Goal: Register for event/course

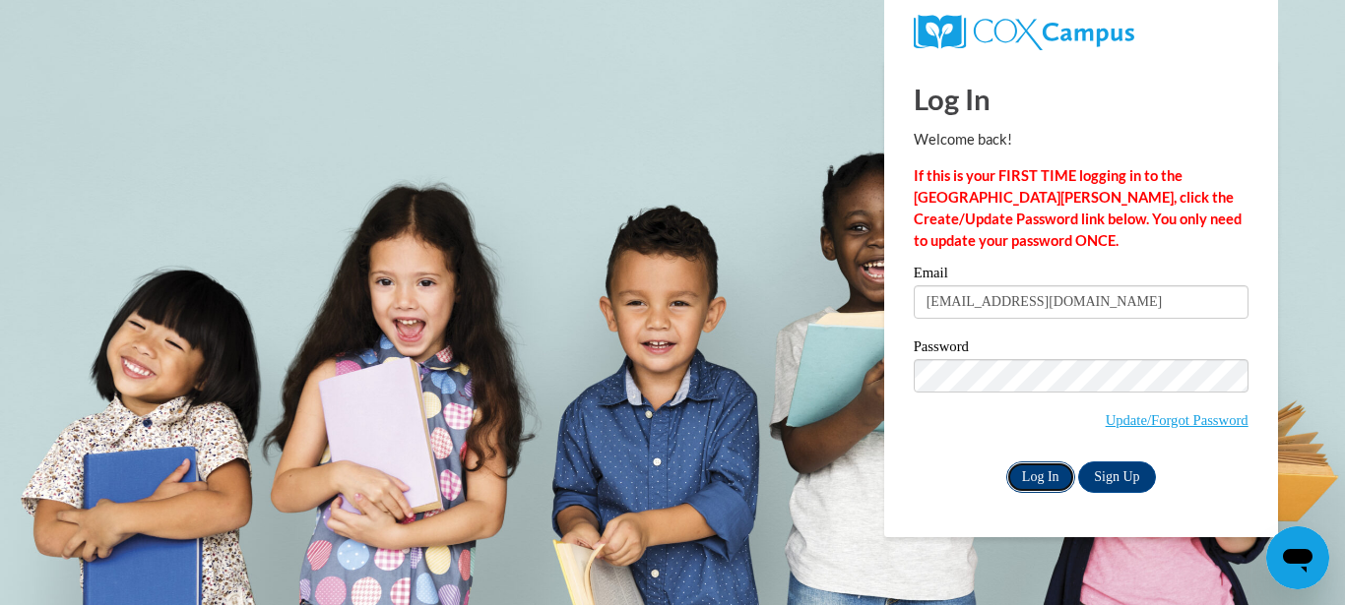
click at [1049, 464] on input "Log In" at bounding box center [1040, 478] width 69 height 32
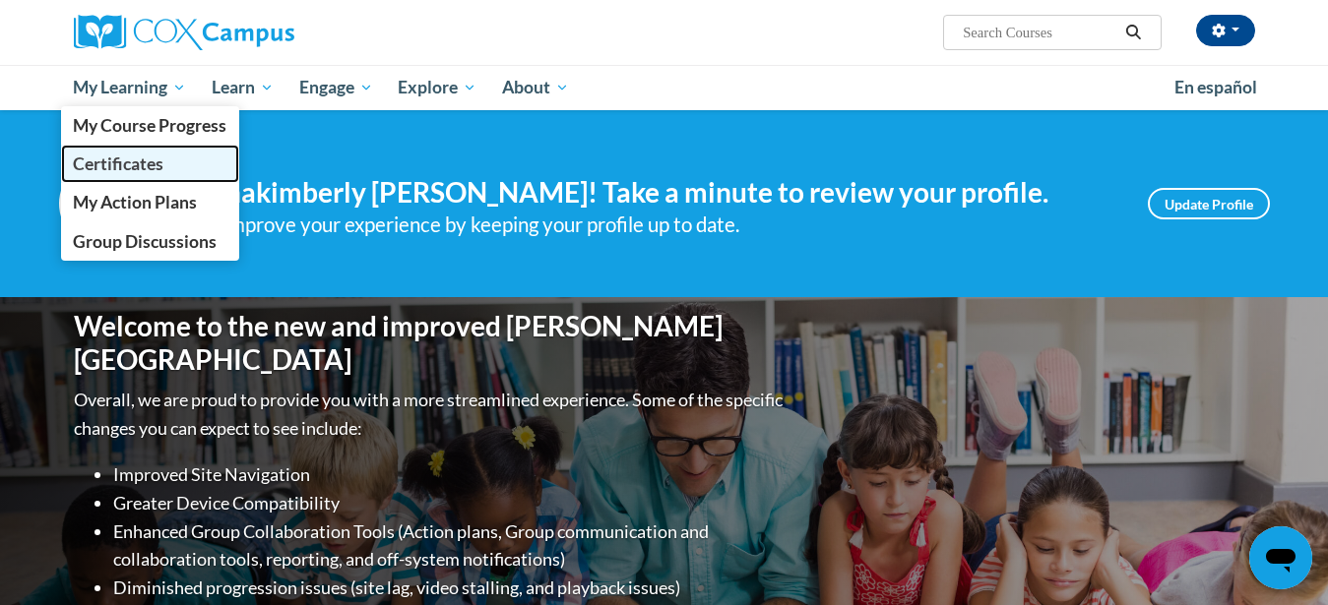
click at [164, 160] on link "Certificates" at bounding box center [150, 164] width 179 height 38
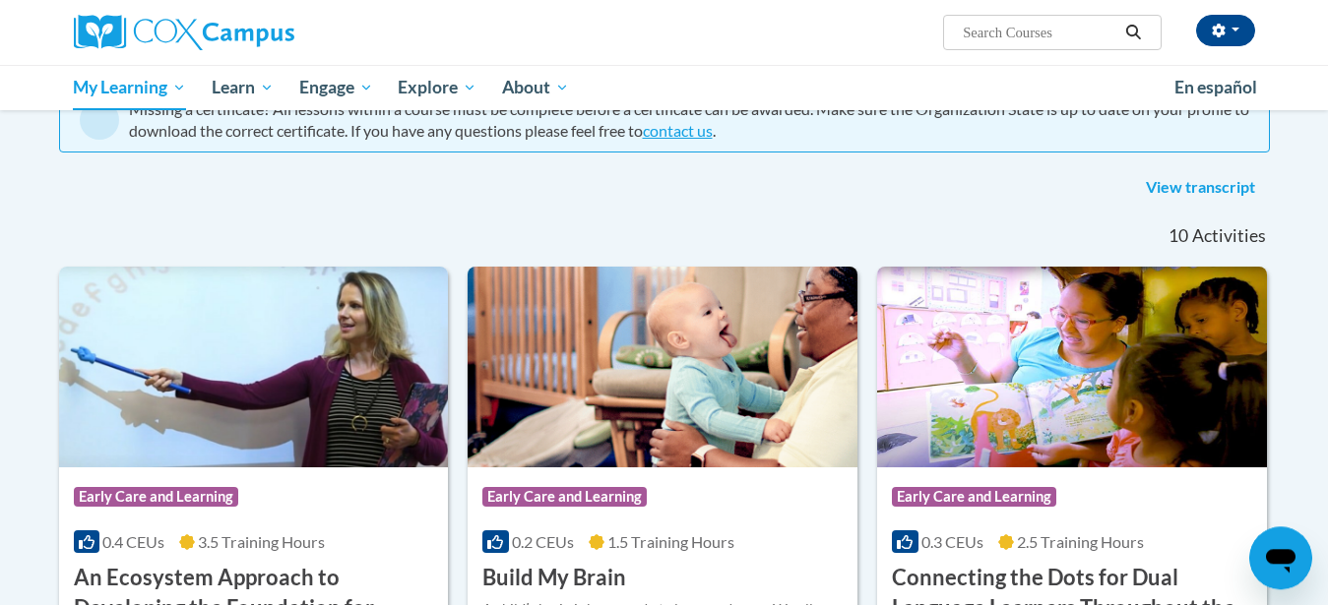
scroll to position [199, 0]
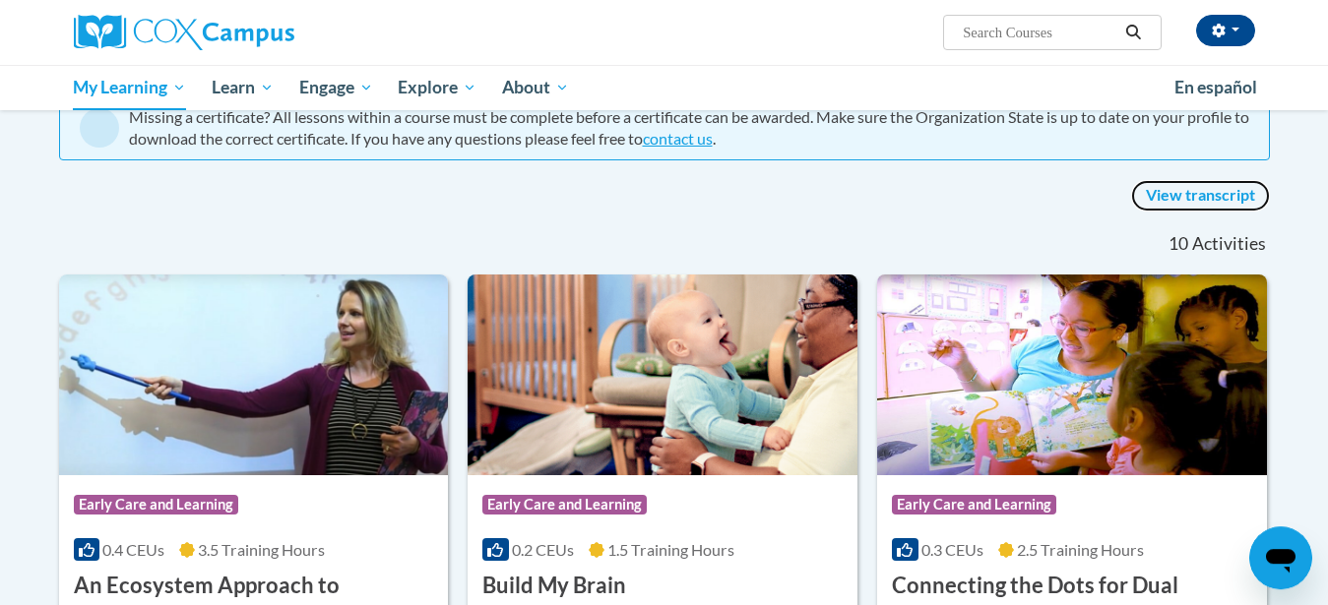
click at [1190, 195] on link "View transcript" at bounding box center [1200, 196] width 139 height 32
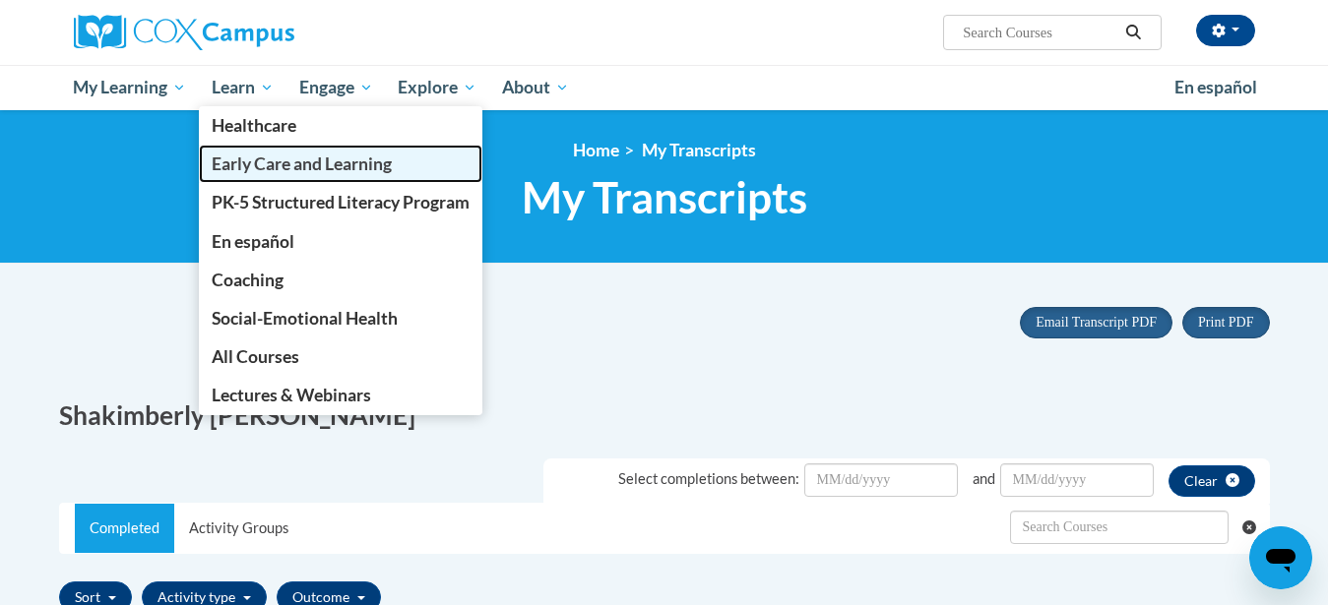
click at [322, 164] on span "Early Care and Learning" at bounding box center [302, 164] width 180 height 21
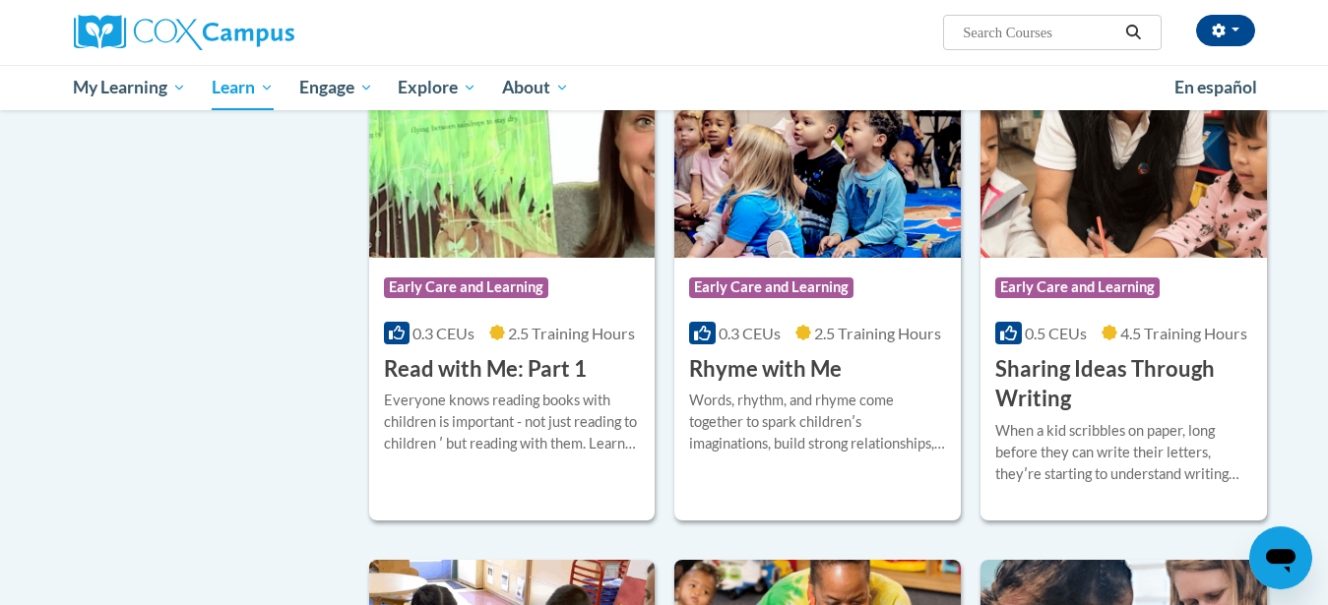
scroll to position [2176, 0]
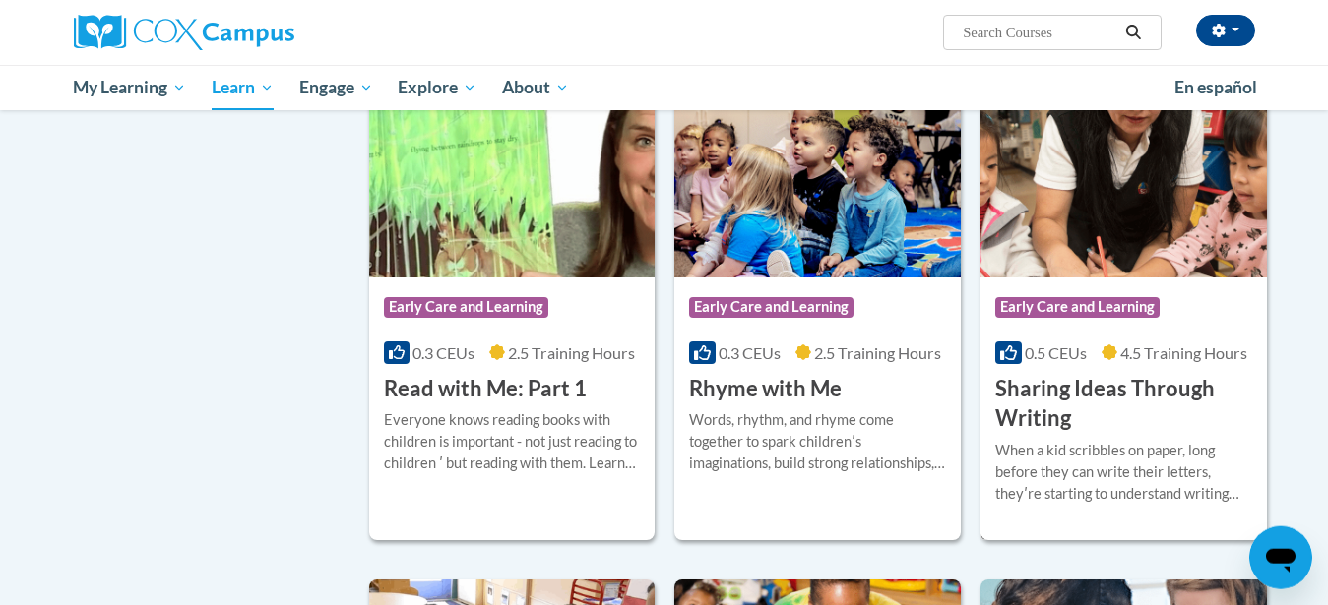
click at [1158, 255] on img at bounding box center [1124, 177] width 286 height 201
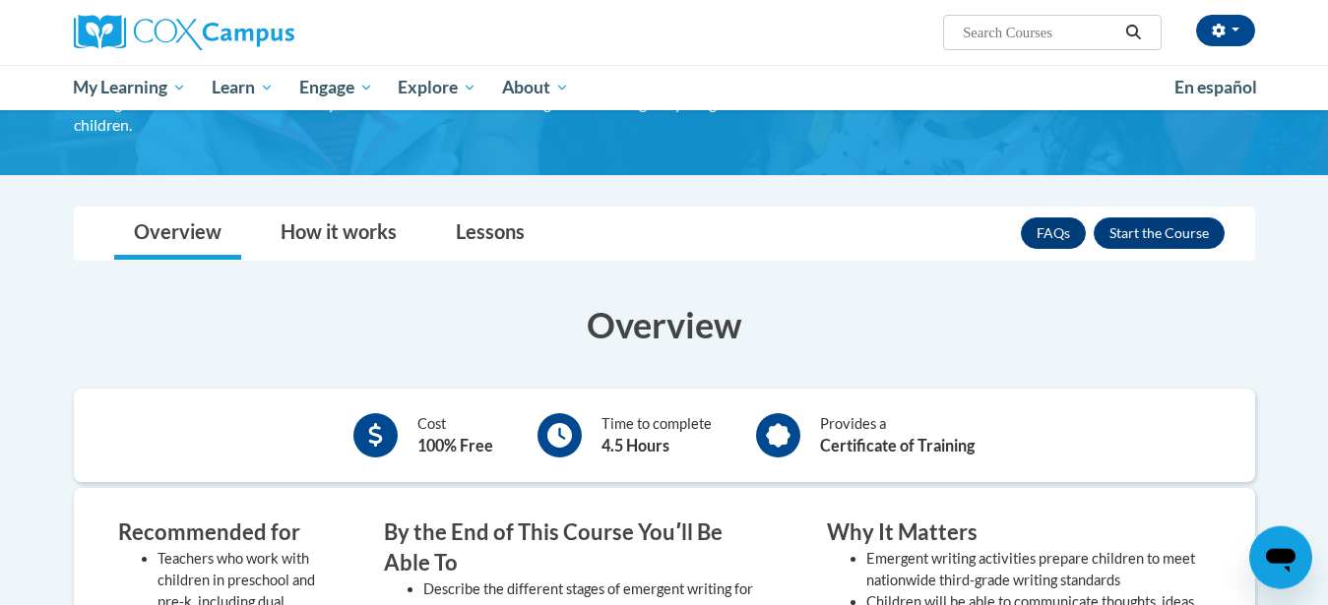
scroll to position [185, 0]
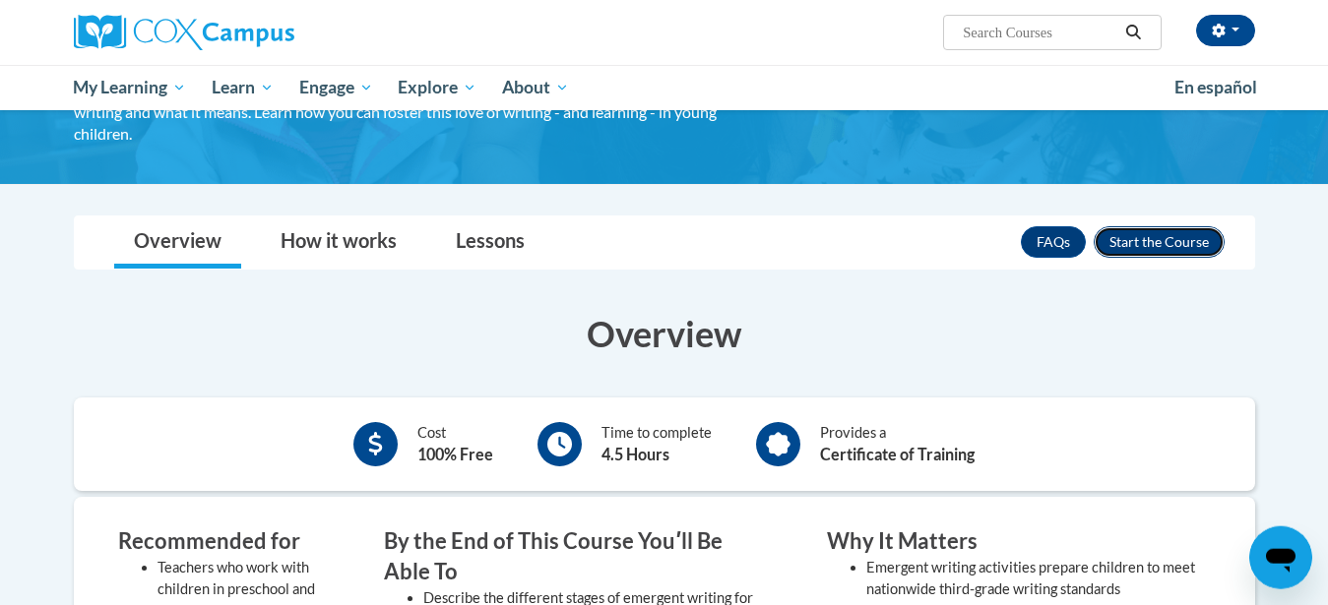
click at [1168, 244] on button "Enroll" at bounding box center [1159, 242] width 131 height 32
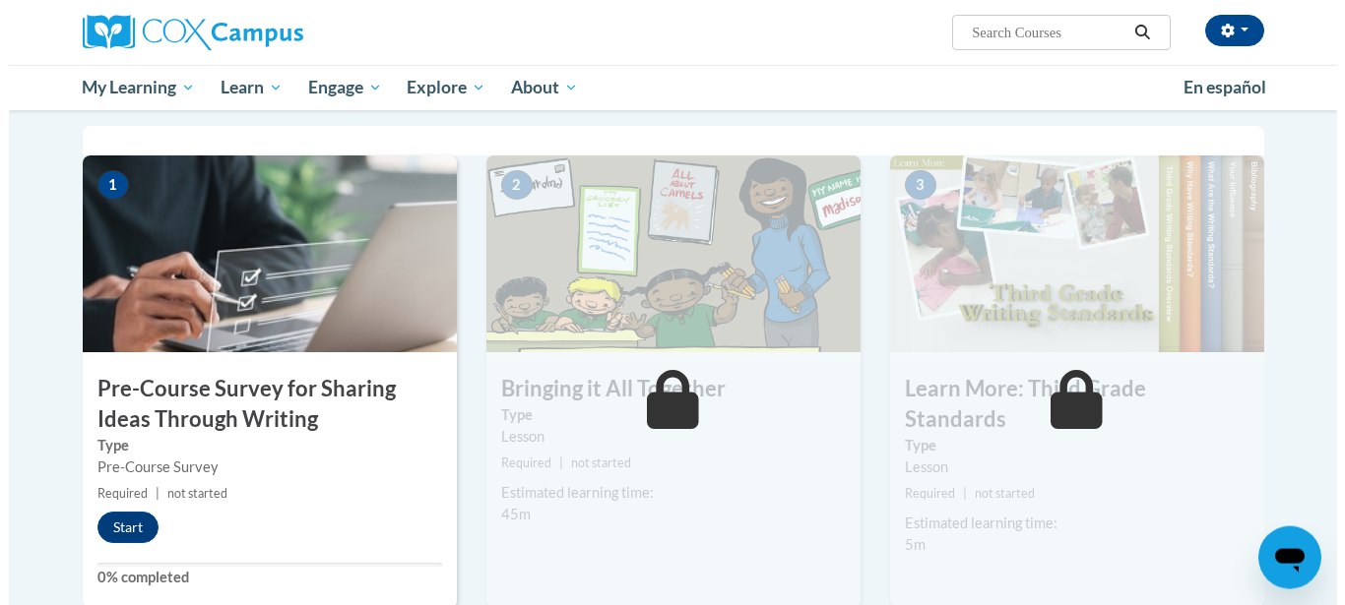
scroll to position [433, 0]
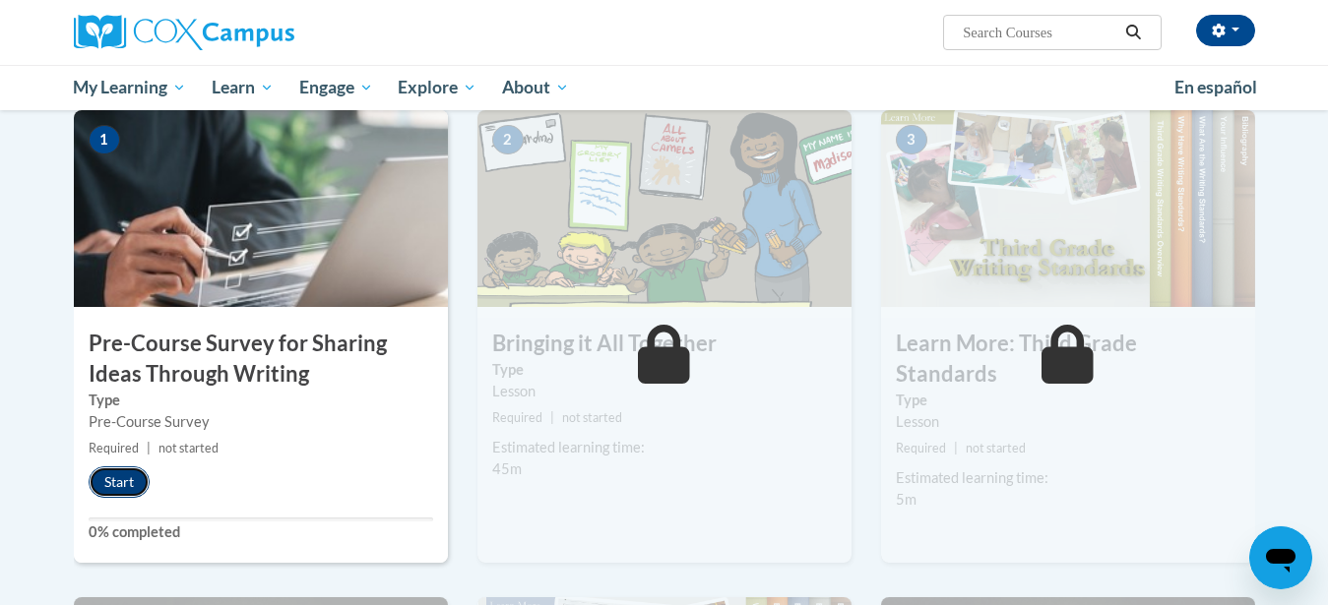
click at [122, 471] on button "Start" at bounding box center [119, 483] width 61 height 32
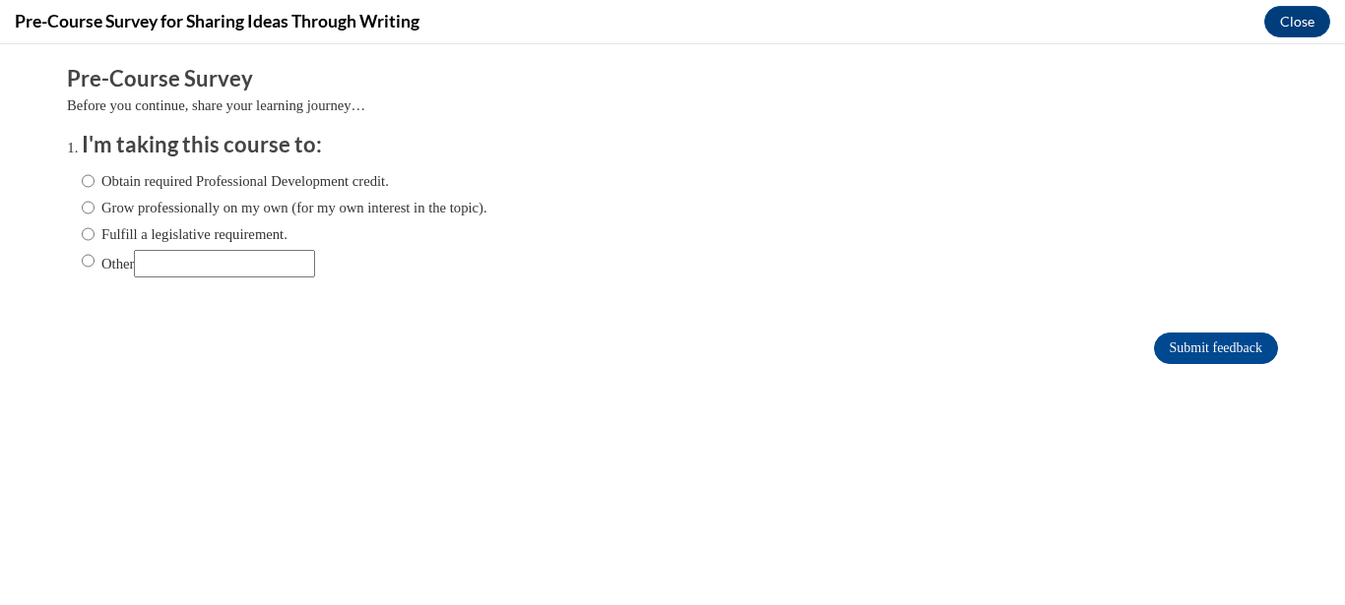
scroll to position [0, 0]
click at [82, 182] on label "Obtain required Professional Development credit." at bounding box center [235, 181] width 307 height 22
click at [82, 182] on input "Obtain required Professional Development credit." at bounding box center [88, 181] width 13 height 22
radio input "true"
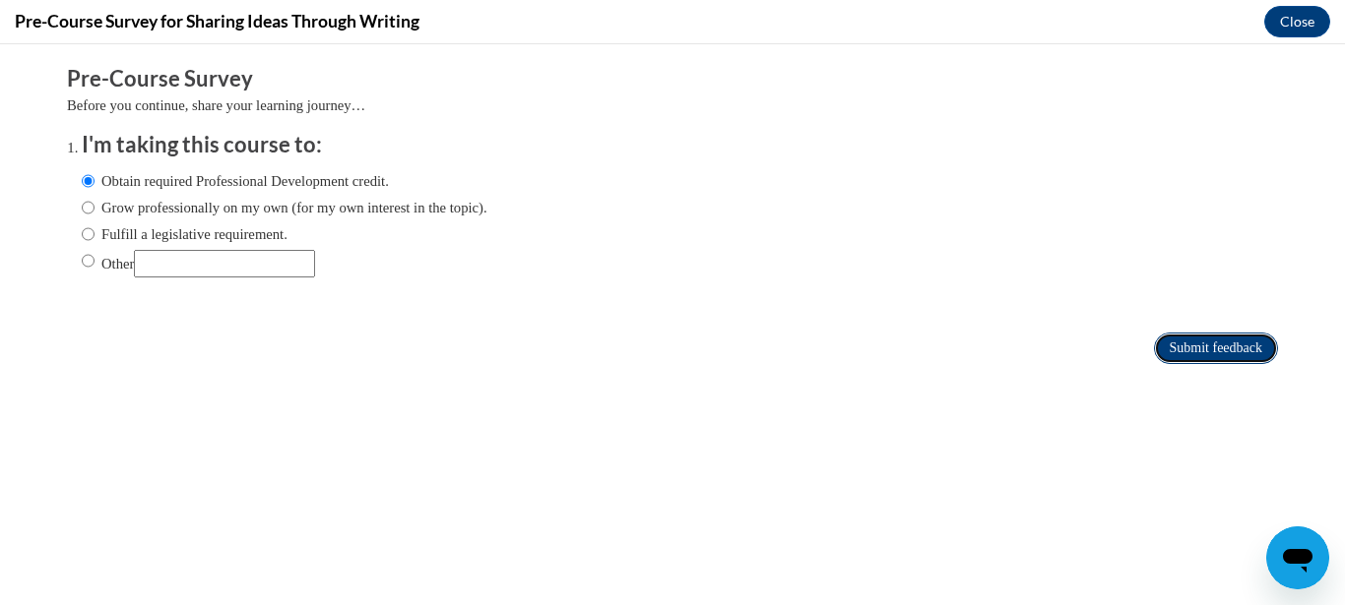
click at [1226, 344] on input "Submit feedback" at bounding box center [1216, 349] width 124 height 32
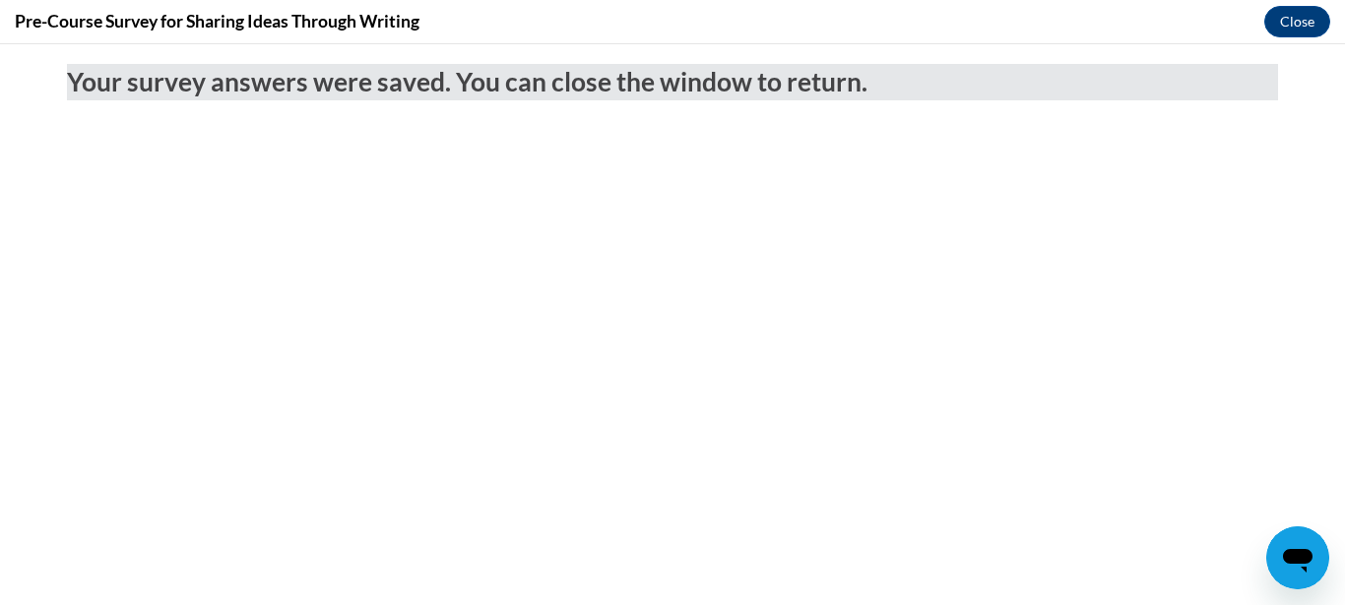
drag, startPoint x: 1318, startPoint y: 112, endPoint x: 1321, endPoint y: 322, distance: 209.7
click at [1303, 14] on button "Close" at bounding box center [1297, 22] width 66 height 32
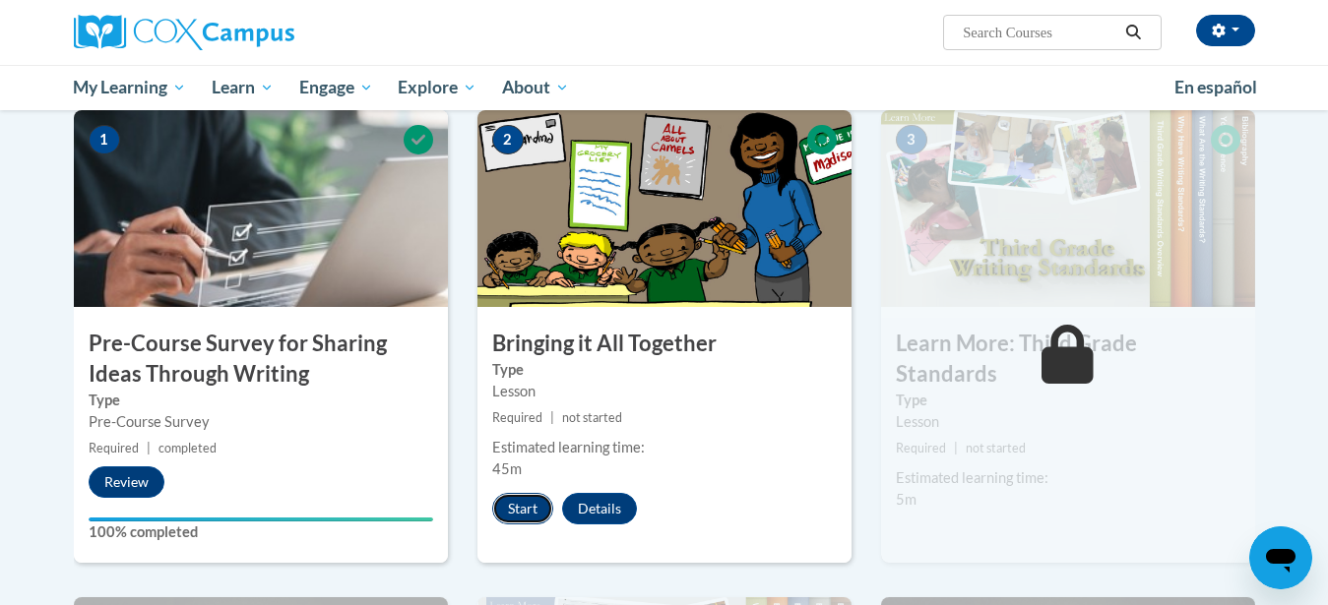
click at [536, 497] on button "Start" at bounding box center [522, 509] width 61 height 32
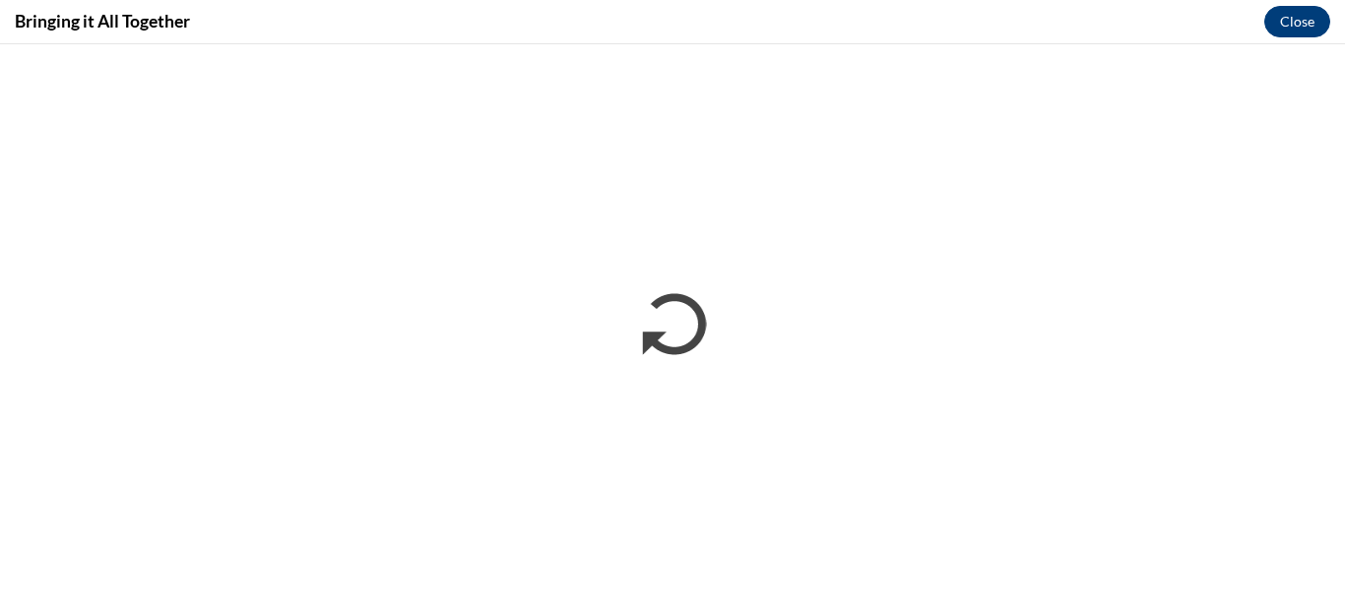
click at [1284, 8] on button "Close" at bounding box center [1297, 22] width 66 height 32
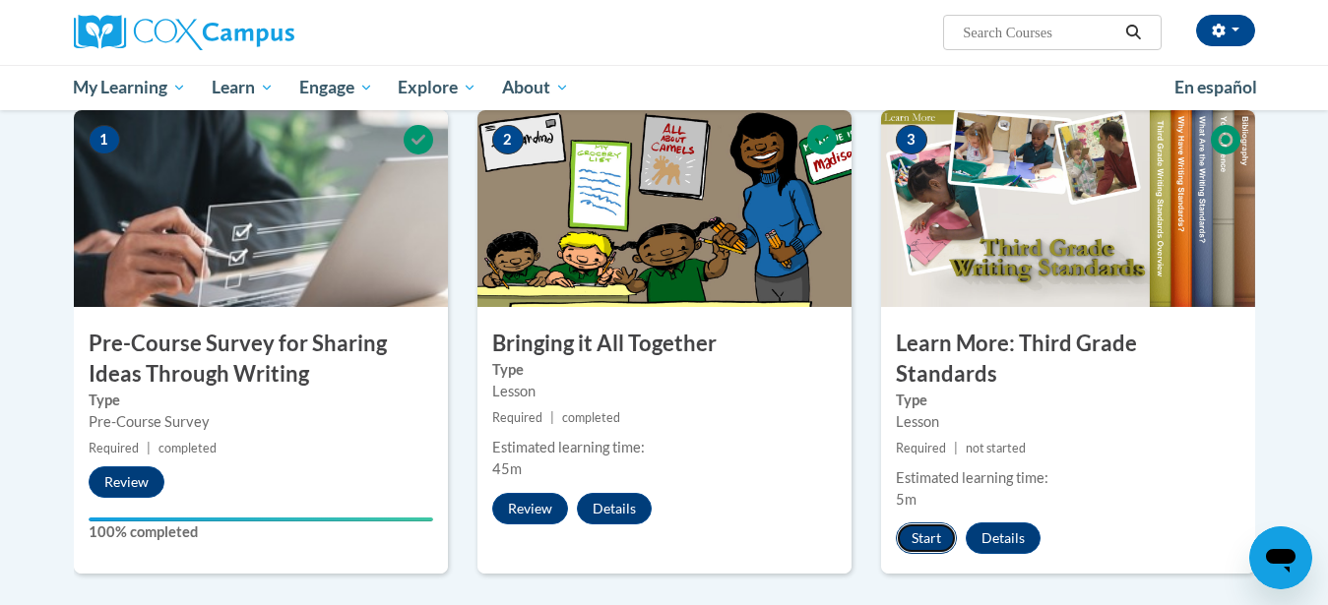
click at [922, 523] on button "Start" at bounding box center [926, 539] width 61 height 32
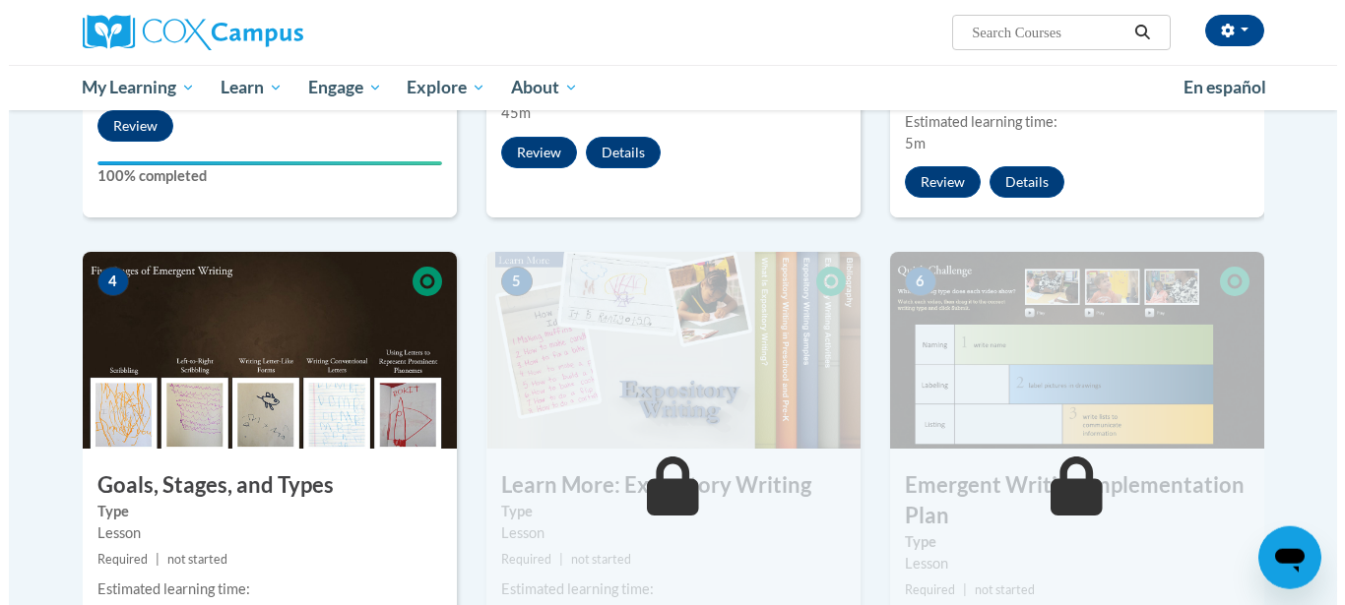
scroll to position [936, 0]
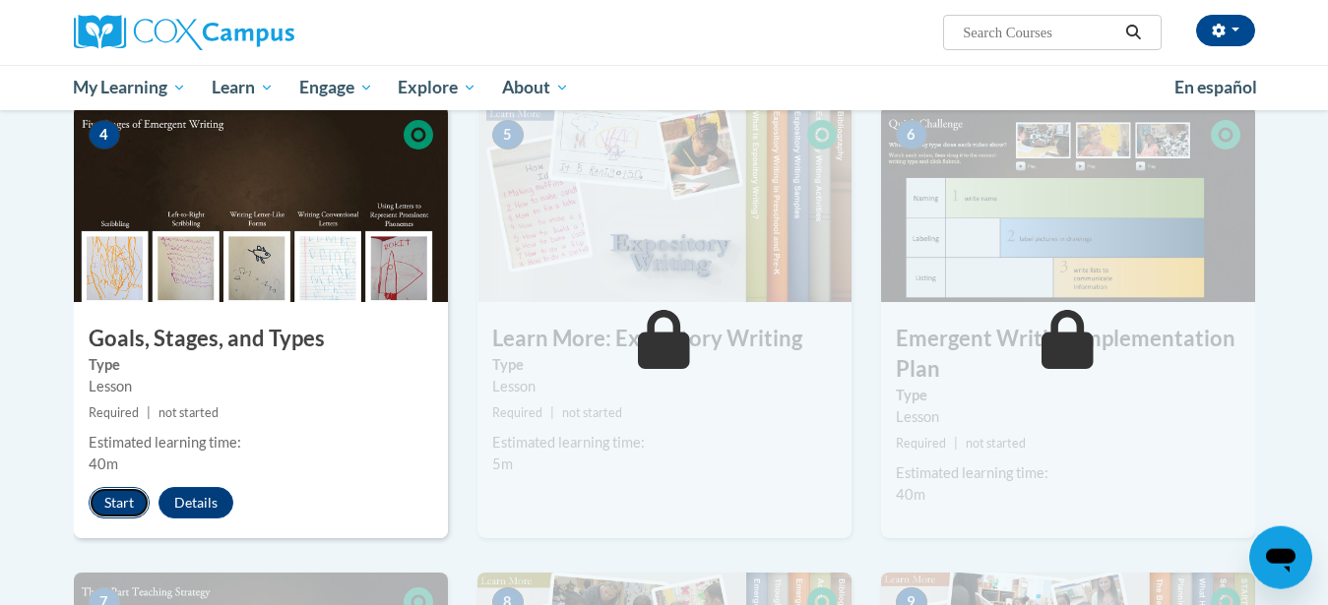
click at [99, 487] on button "Start" at bounding box center [119, 503] width 61 height 32
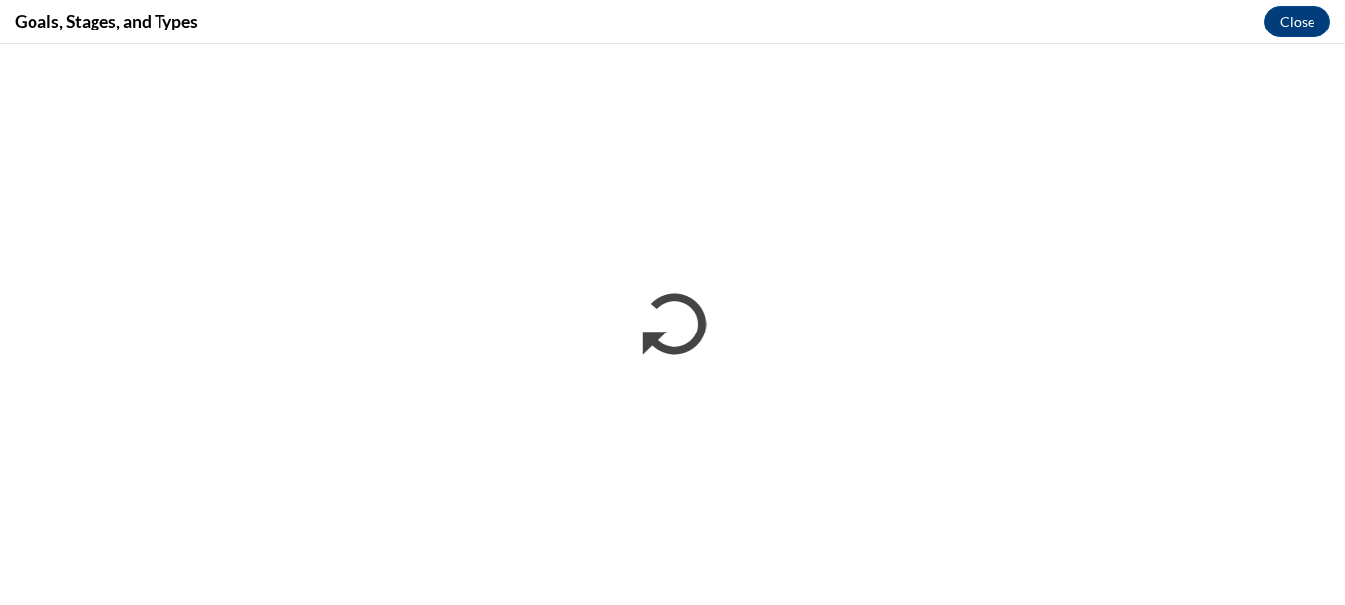
scroll to position [0, 0]
